Goal: Check status: Check status

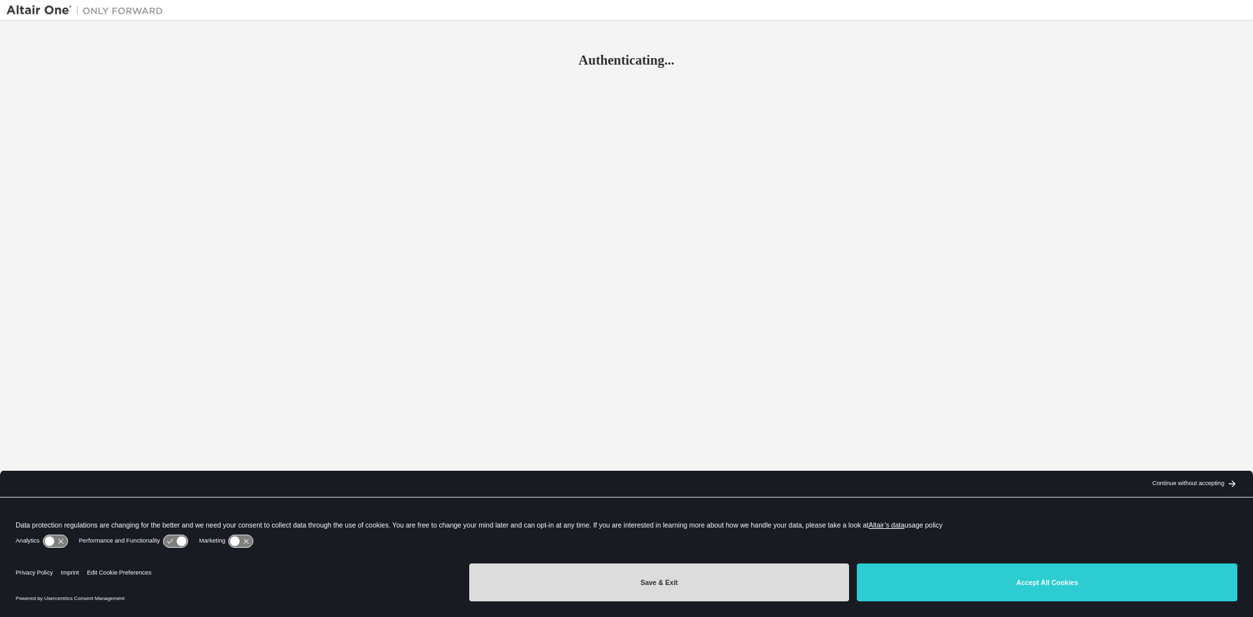
click at [767, 579] on button "Save & Exit" at bounding box center [659, 582] width 380 height 38
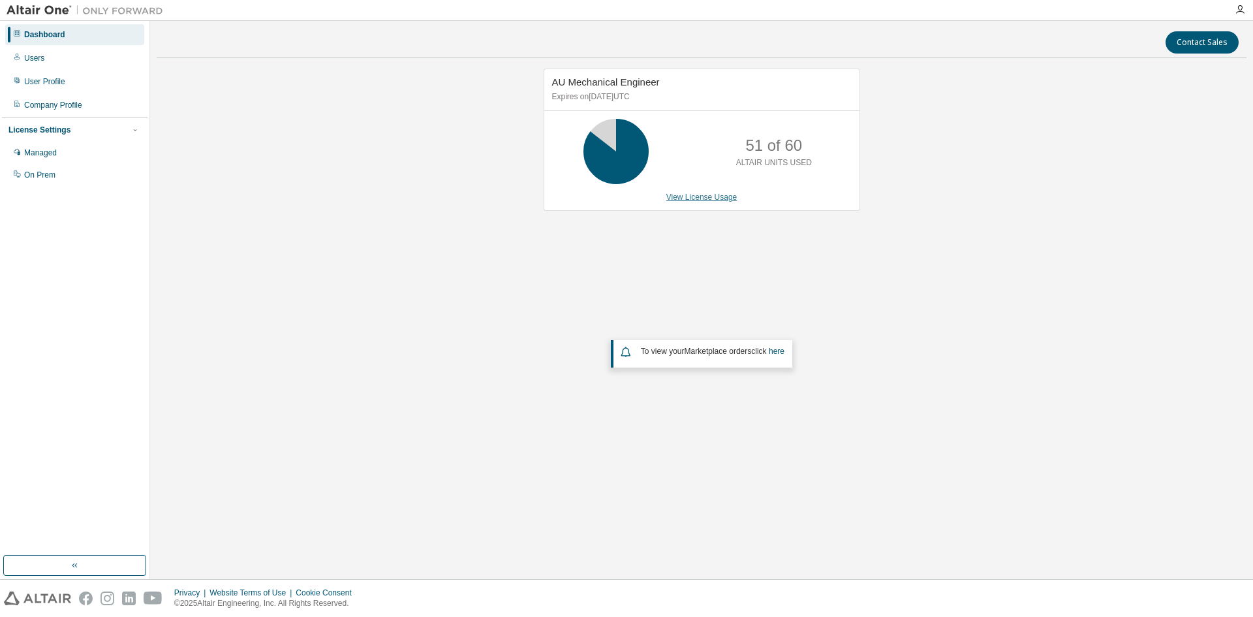
click at [694, 199] on link "View License Usage" at bounding box center [701, 196] width 71 height 9
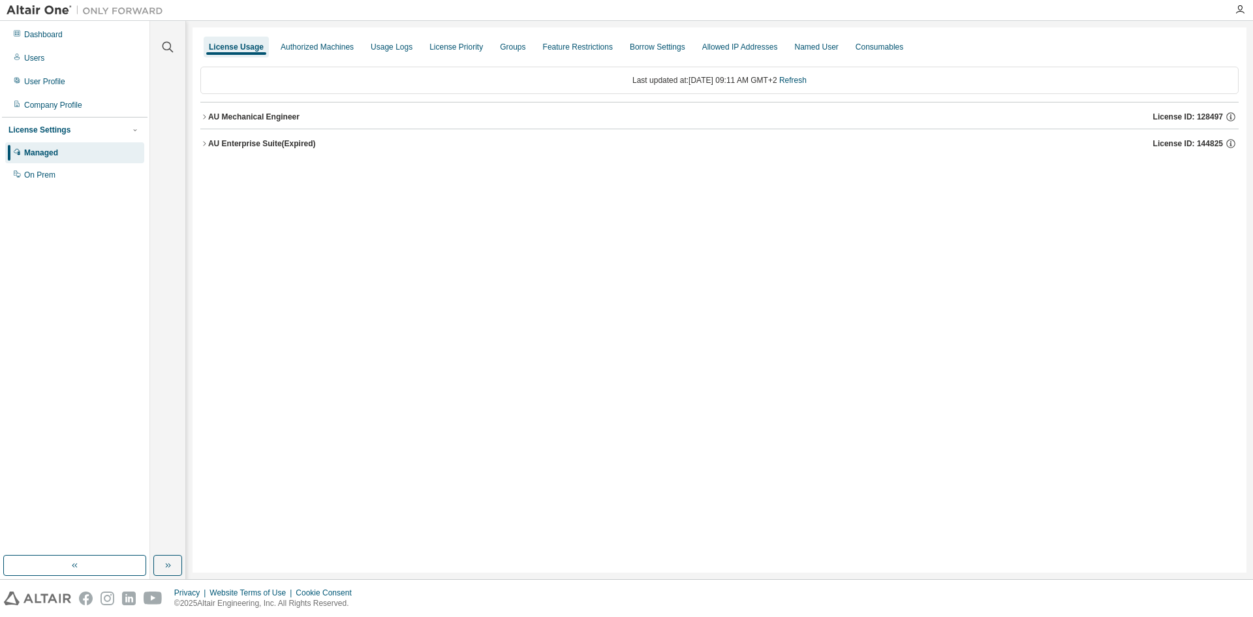
click at [206, 119] on icon "button" at bounding box center [204, 117] width 8 height 8
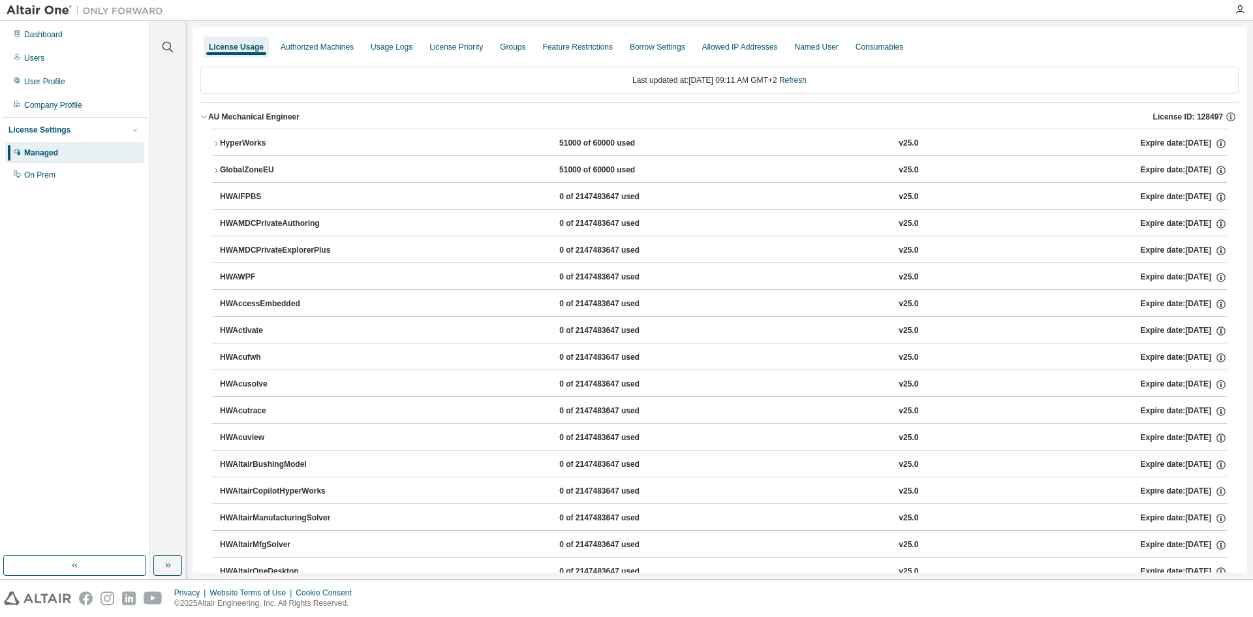
click at [258, 145] on div "HyperWorks" at bounding box center [278, 144] width 117 height 12
